Goal: Task Accomplishment & Management: Manage account settings

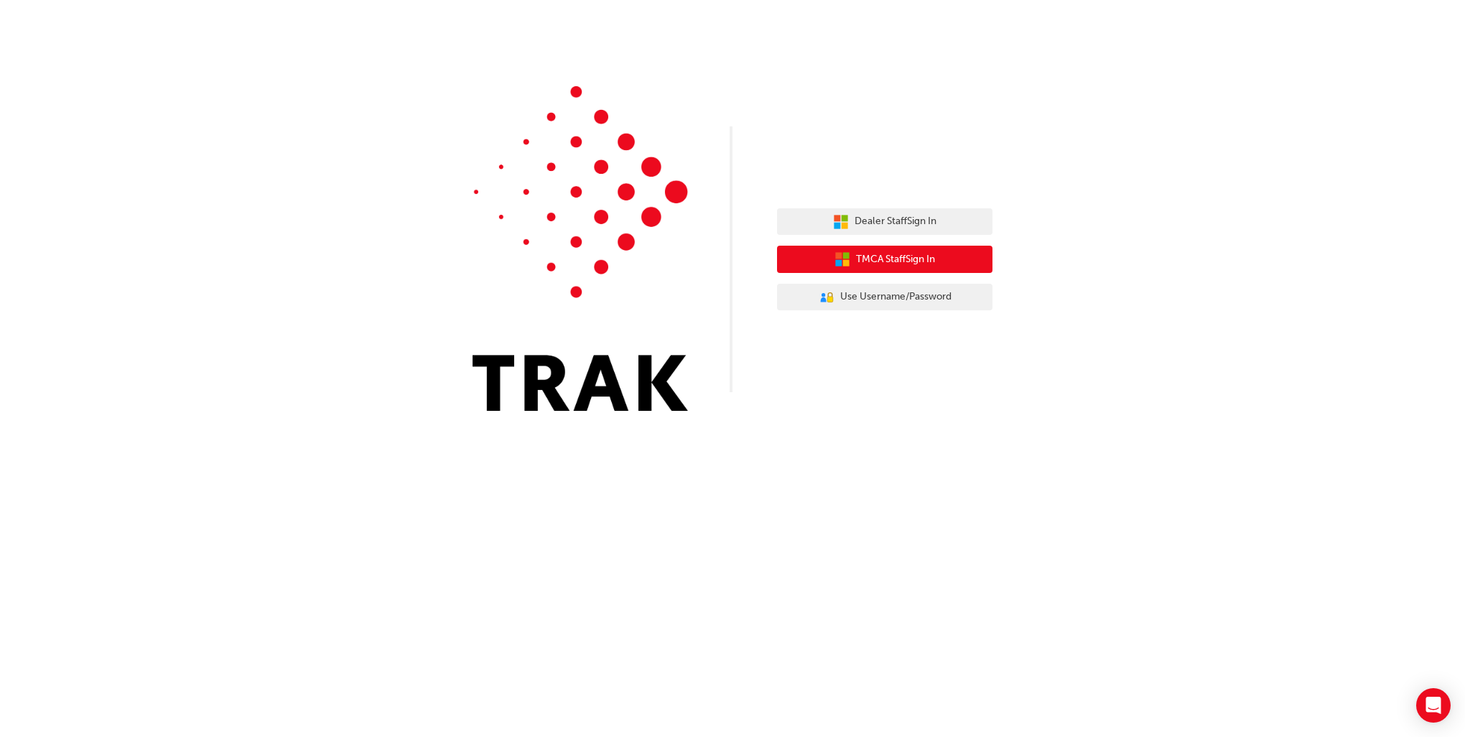
click at [896, 263] on span "TMCA Staff Sign In" at bounding box center [895, 259] width 79 height 17
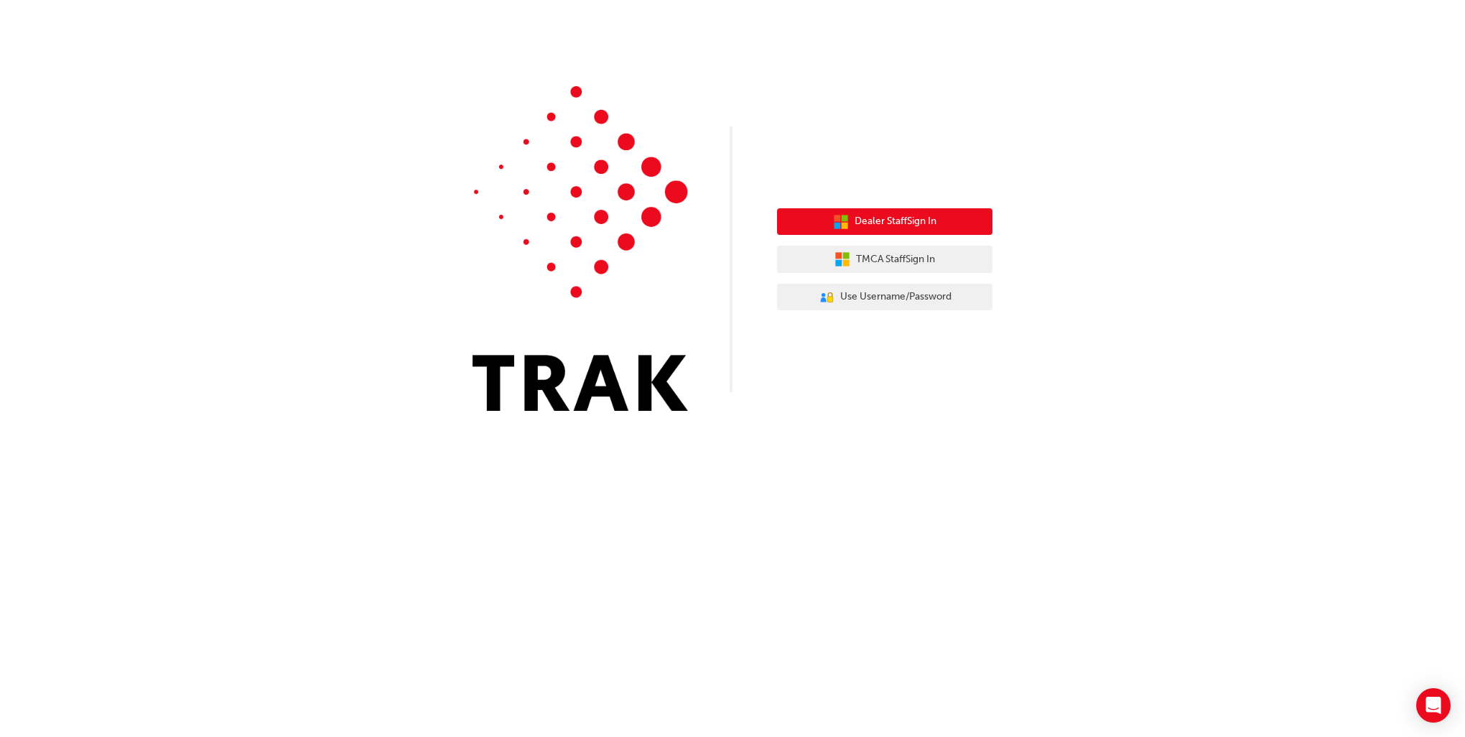
click at [934, 229] on span "Dealer Staff Sign In" at bounding box center [896, 221] width 82 height 17
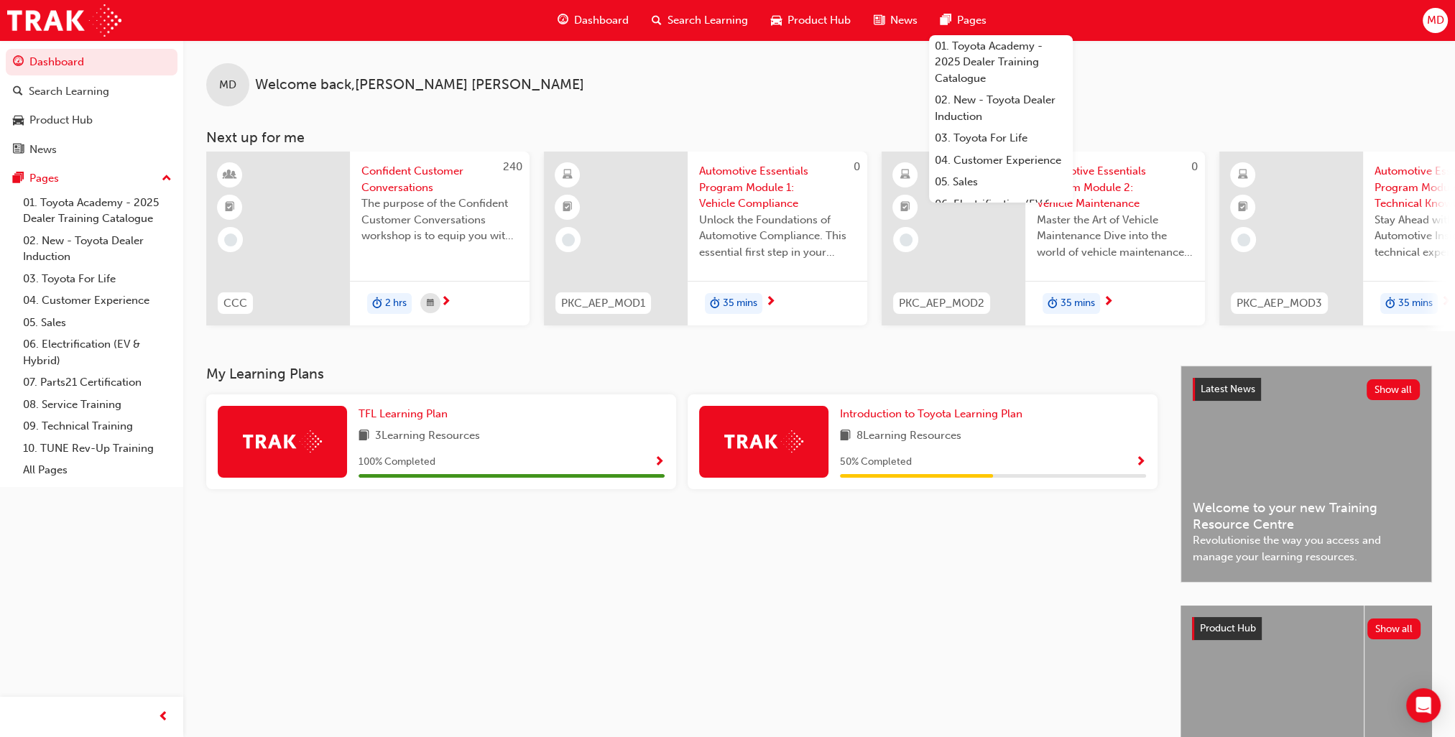
click at [1429, 28] on span "MD" at bounding box center [1434, 20] width 17 height 17
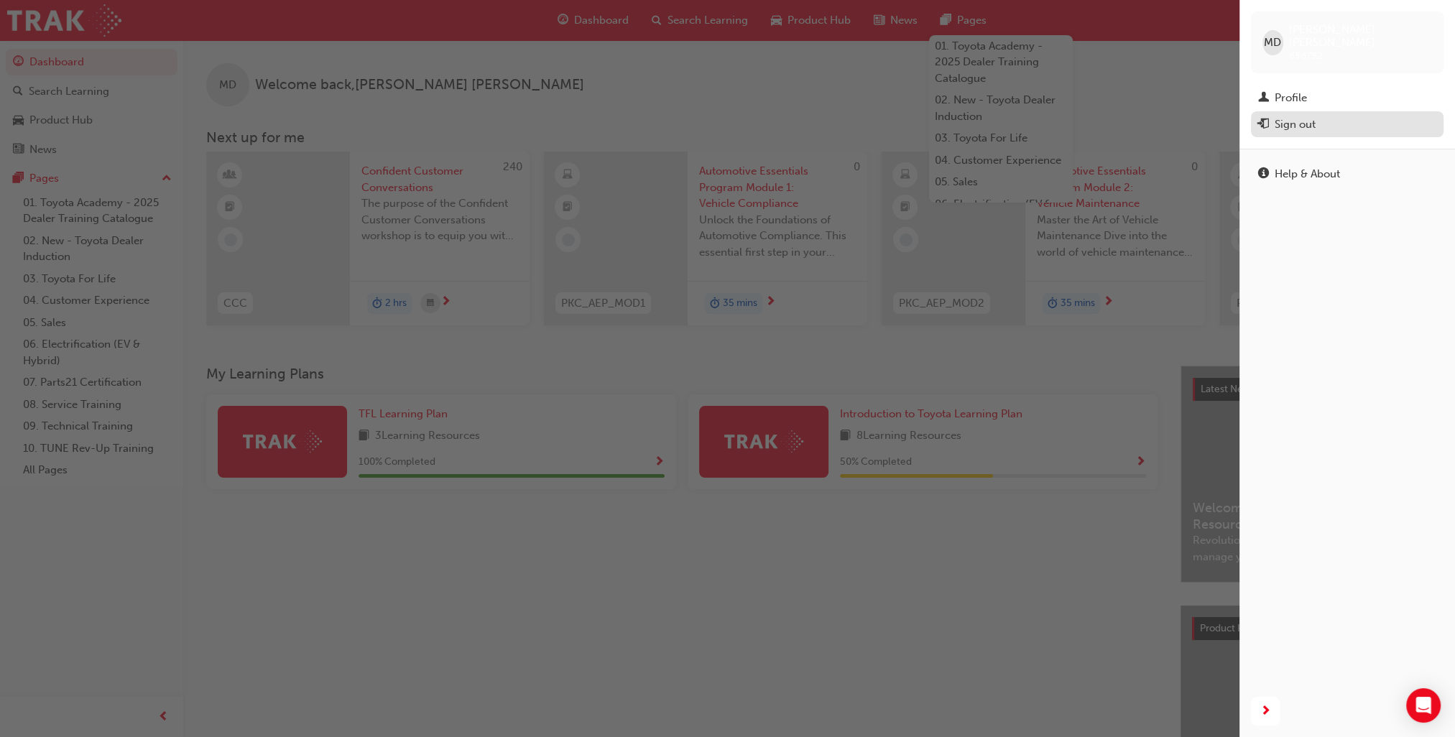
click at [1299, 116] on div "Sign out" at bounding box center [1294, 124] width 41 height 17
